Goal: Information Seeking & Learning: Learn about a topic

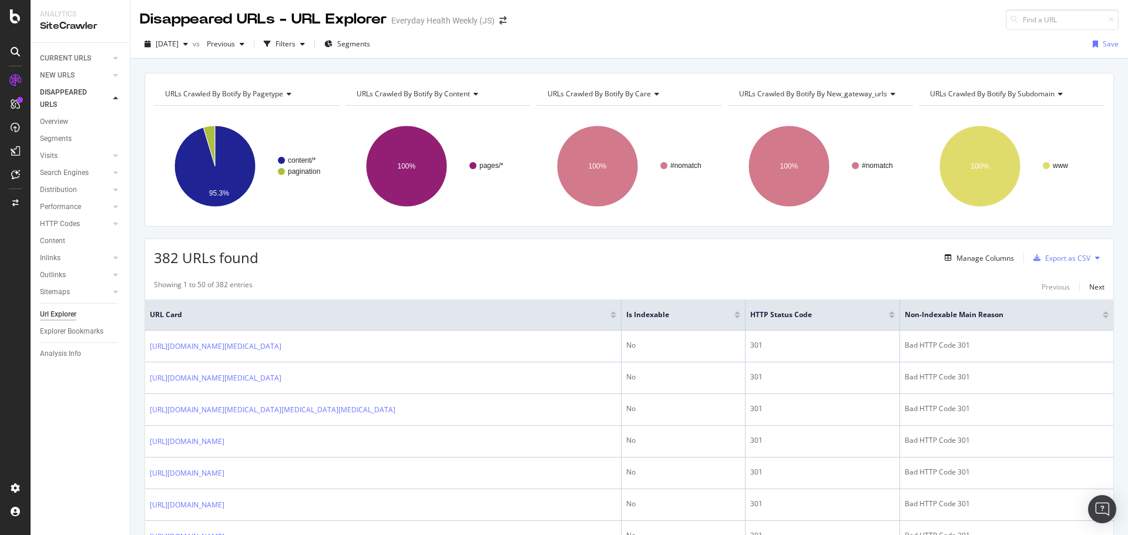
scroll to position [1539, 0]
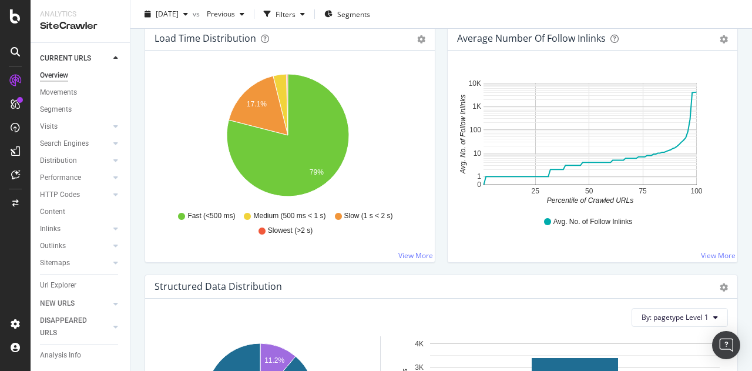
scroll to position [142, 0]
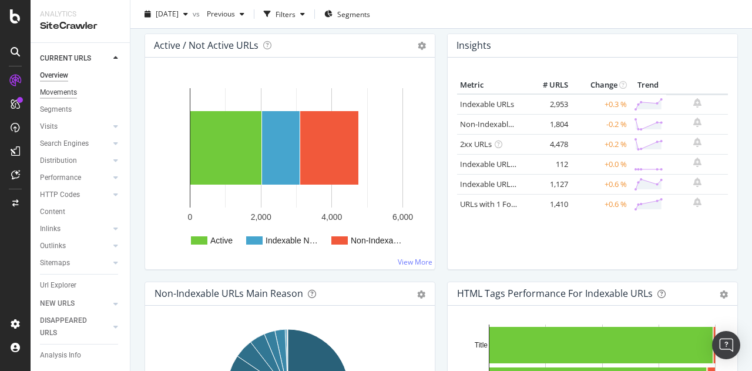
click at [56, 91] on div "Movements" at bounding box center [58, 92] width 37 height 12
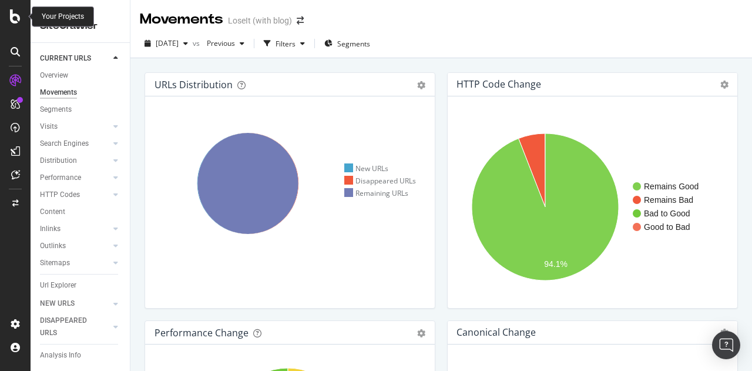
click at [18, 19] on icon at bounding box center [15, 16] width 11 height 14
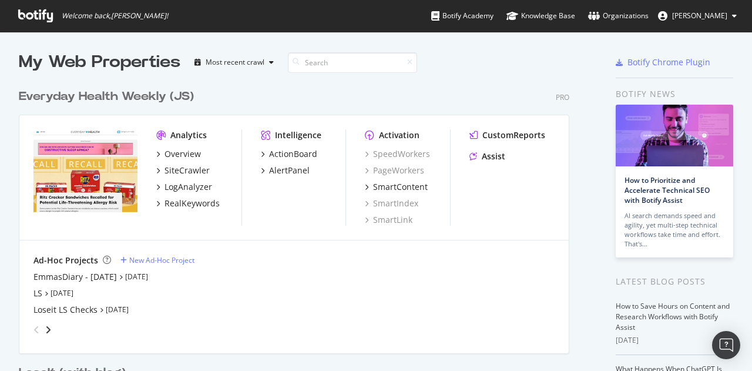
scroll to position [324, 0]
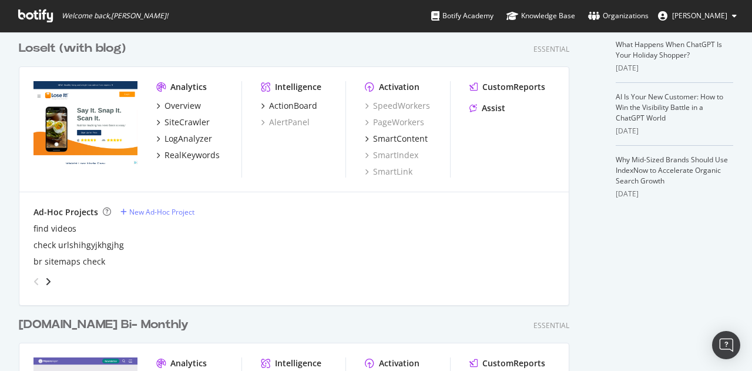
click at [43, 49] on div "LoseIt (with blog)" at bounding box center [72, 48] width 107 height 17
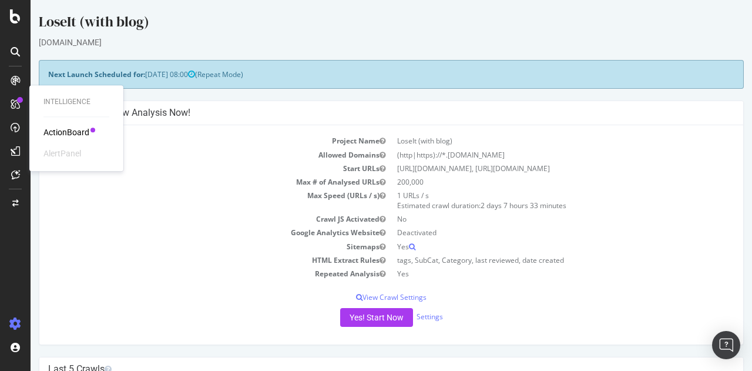
click at [190, 228] on td "Google Analytics Website" at bounding box center [219, 233] width 343 height 14
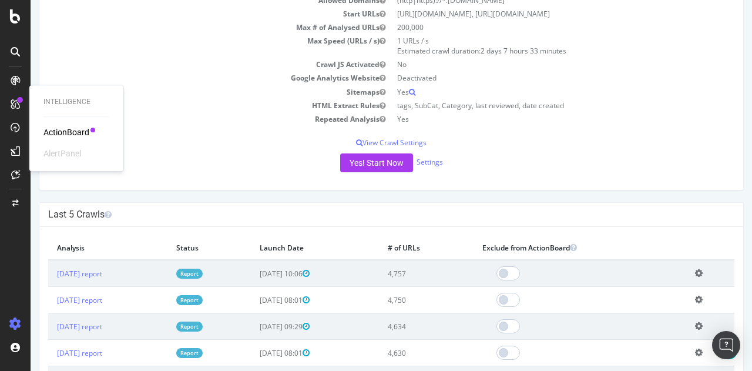
scroll to position [164, 0]
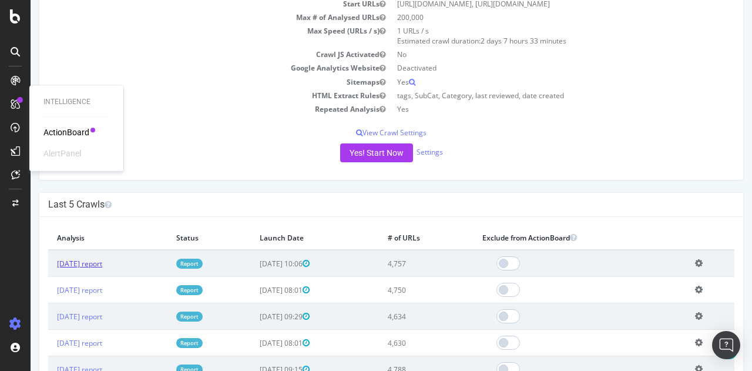
click at [99, 261] on link "[DATE] report" at bounding box center [79, 263] width 45 height 10
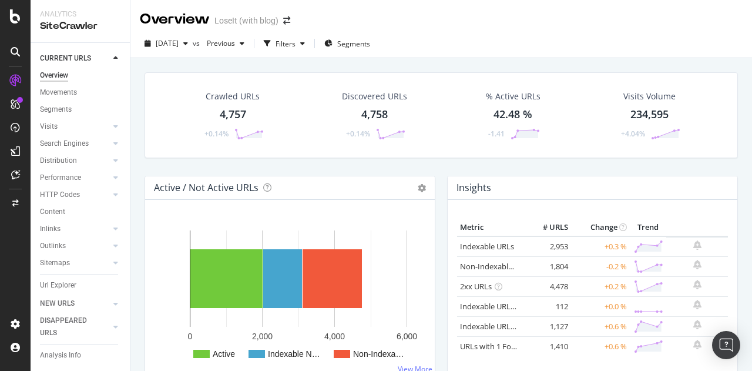
click at [236, 111] on div "4,757" at bounding box center [233, 114] width 26 height 15
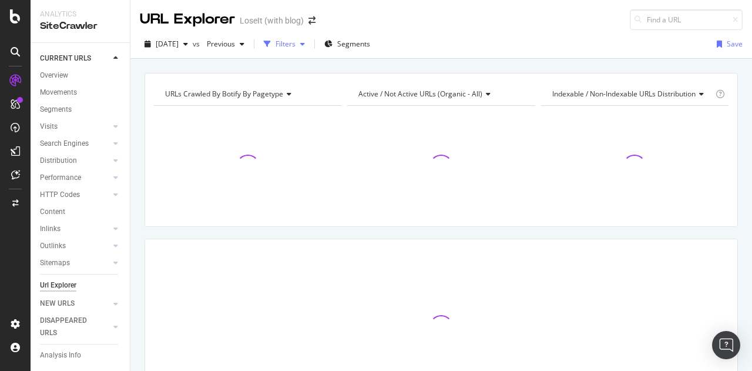
click at [295, 44] on div "Filters" at bounding box center [285, 44] width 20 height 10
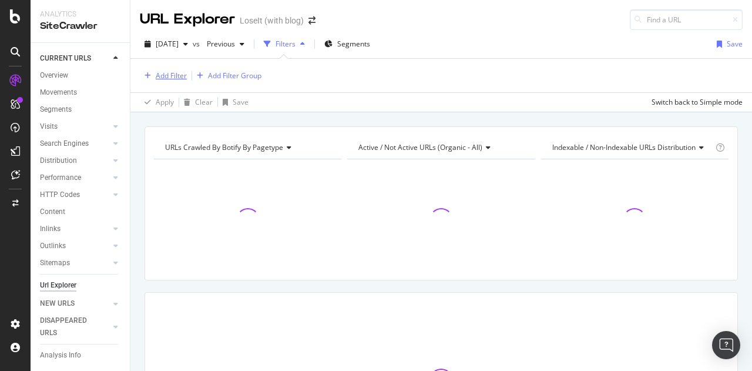
click at [176, 73] on div "Add Filter" at bounding box center [171, 75] width 31 height 10
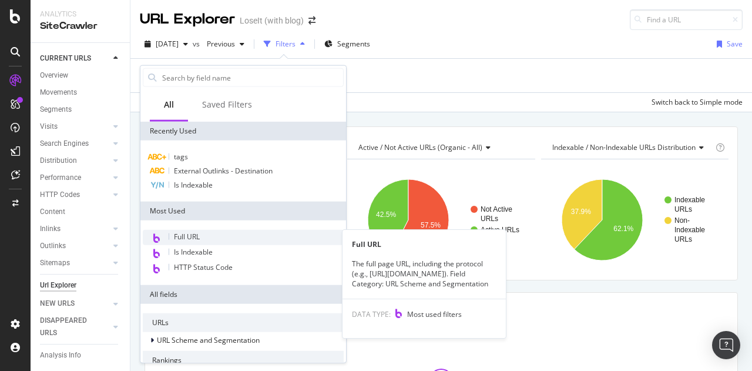
click at [180, 237] on span "Full URL" at bounding box center [187, 236] width 26 height 10
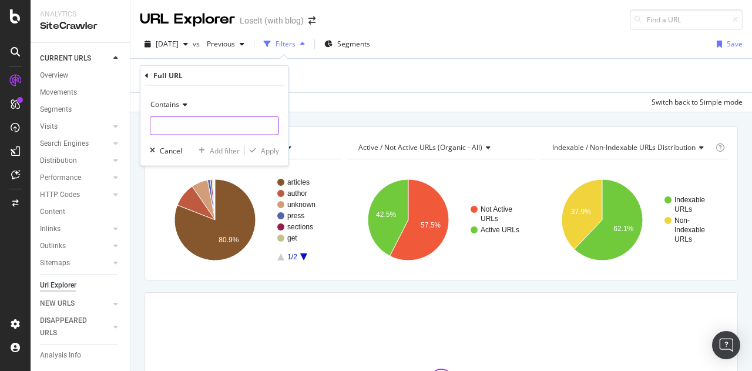
click at [194, 127] on input "text" at bounding box center [214, 125] width 128 height 19
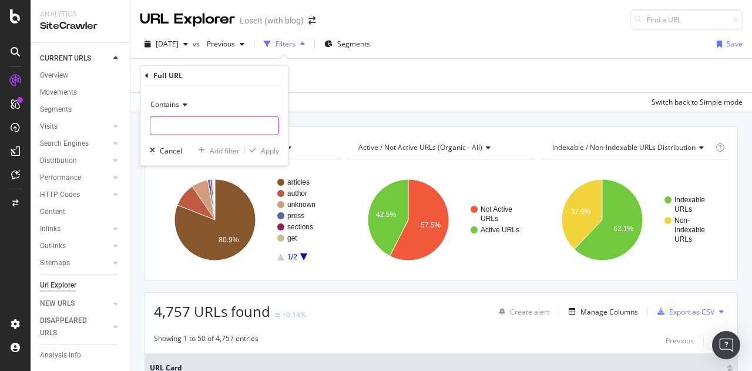
click at [194, 127] on input "text" at bounding box center [214, 125] width 128 height 19
type input "?"
click at [268, 149] on div "Apply" at bounding box center [270, 150] width 18 height 10
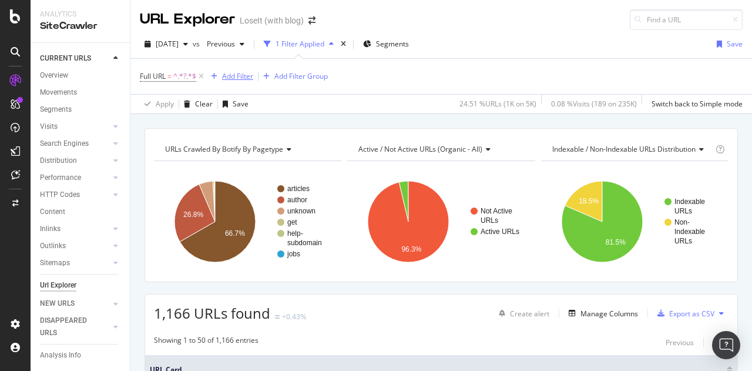
click at [233, 75] on div "Add Filter" at bounding box center [237, 76] width 31 height 10
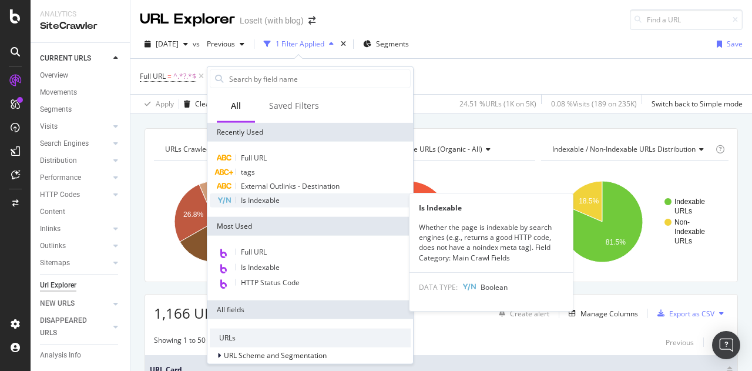
click at [264, 200] on span "Is Indexable" at bounding box center [260, 200] width 39 height 10
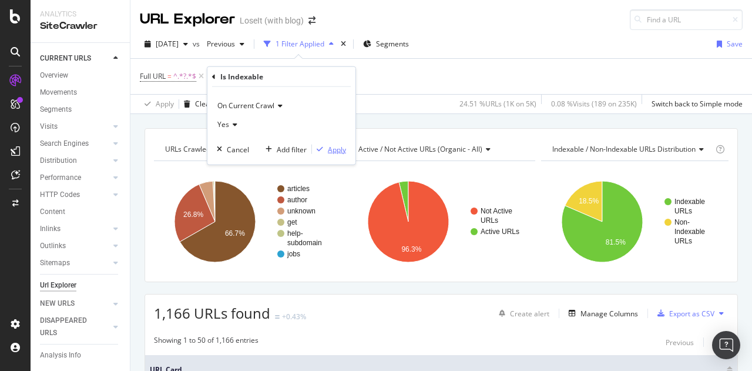
click at [339, 150] on div "Apply" at bounding box center [337, 149] width 18 height 10
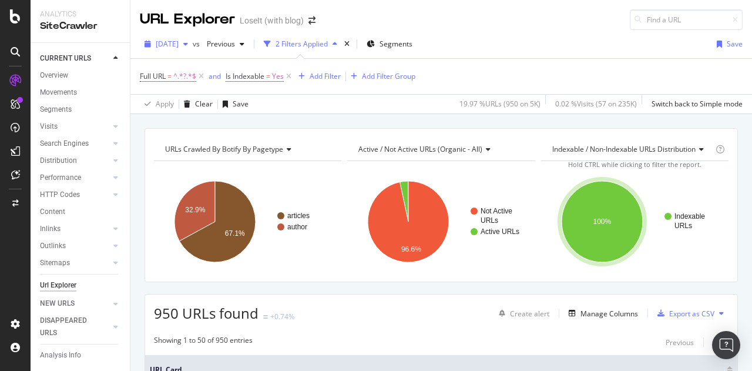
click at [193, 44] on div "button" at bounding box center [186, 44] width 14 height 7
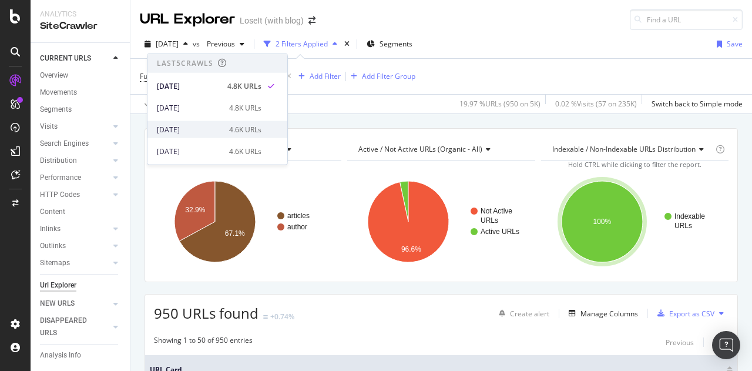
click at [197, 127] on div "[DATE]" at bounding box center [189, 129] width 65 height 11
